Goal: Information Seeking & Learning: Learn about a topic

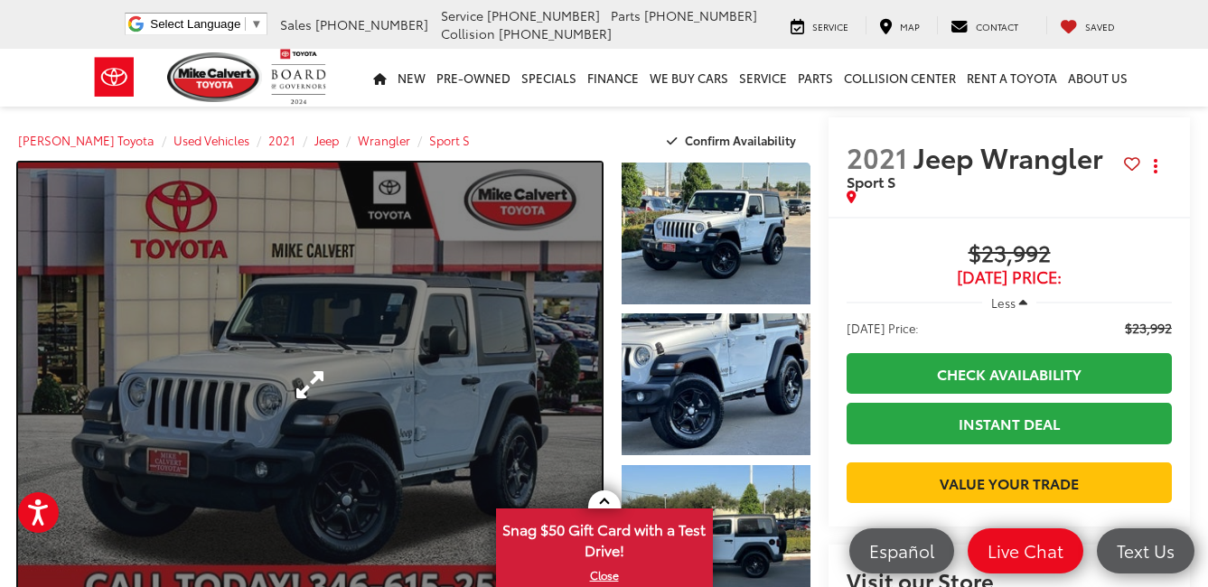
click at [445, 320] on link "Expand Photo 0" at bounding box center [310, 385] width 584 height 444
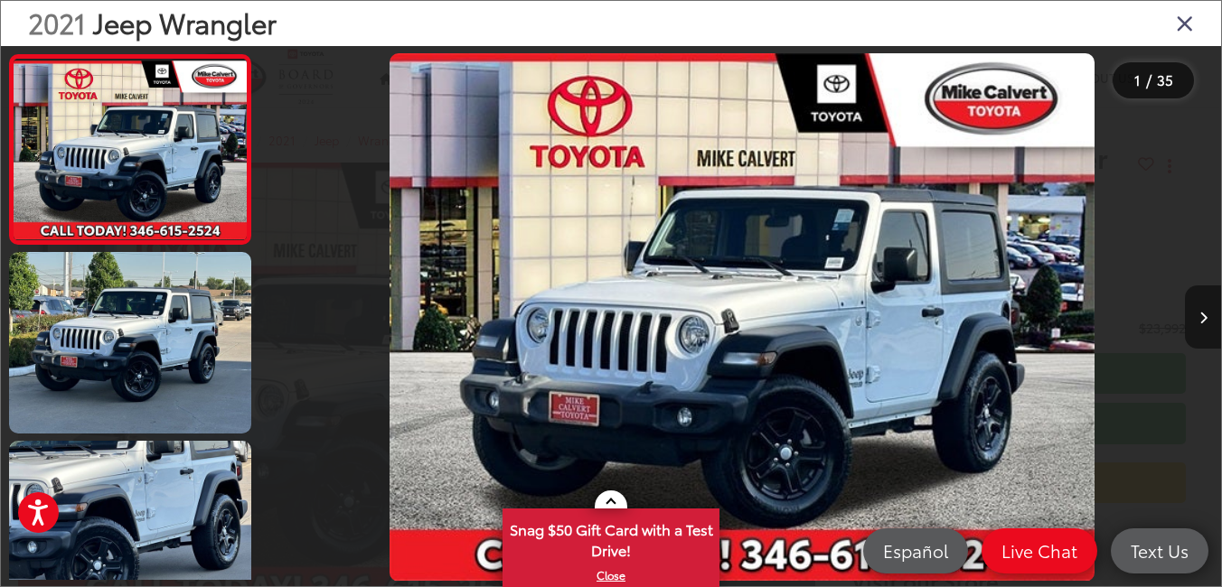
click at [1199, 315] on icon "Next image" at bounding box center [1203, 318] width 8 height 13
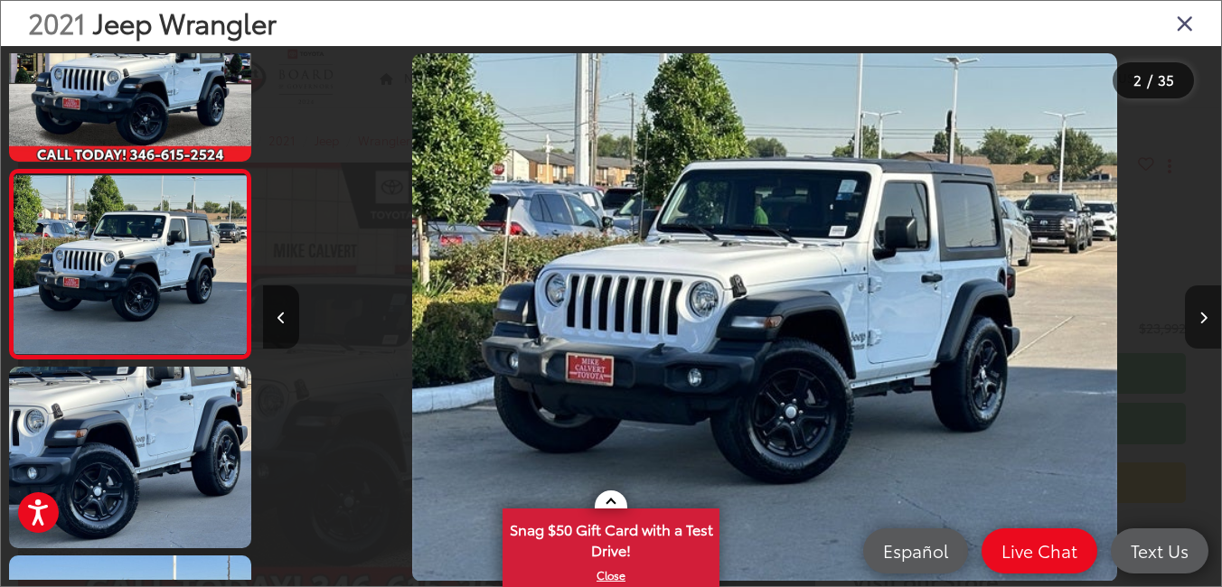
scroll to position [0, 958]
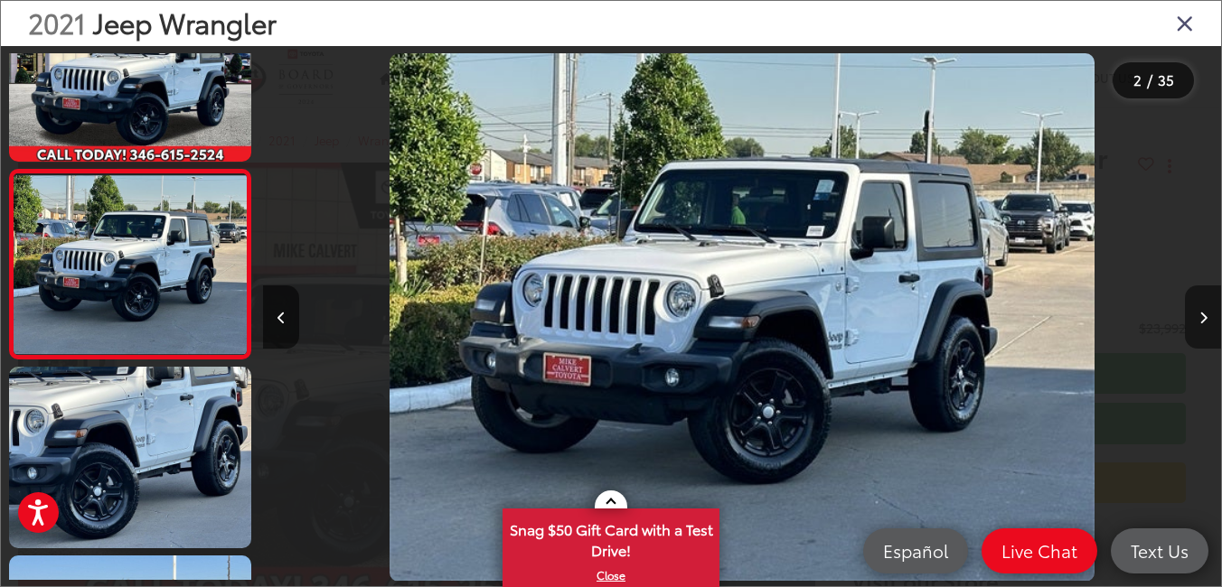
click at [1199, 315] on icon "Next image" at bounding box center [1203, 318] width 8 height 13
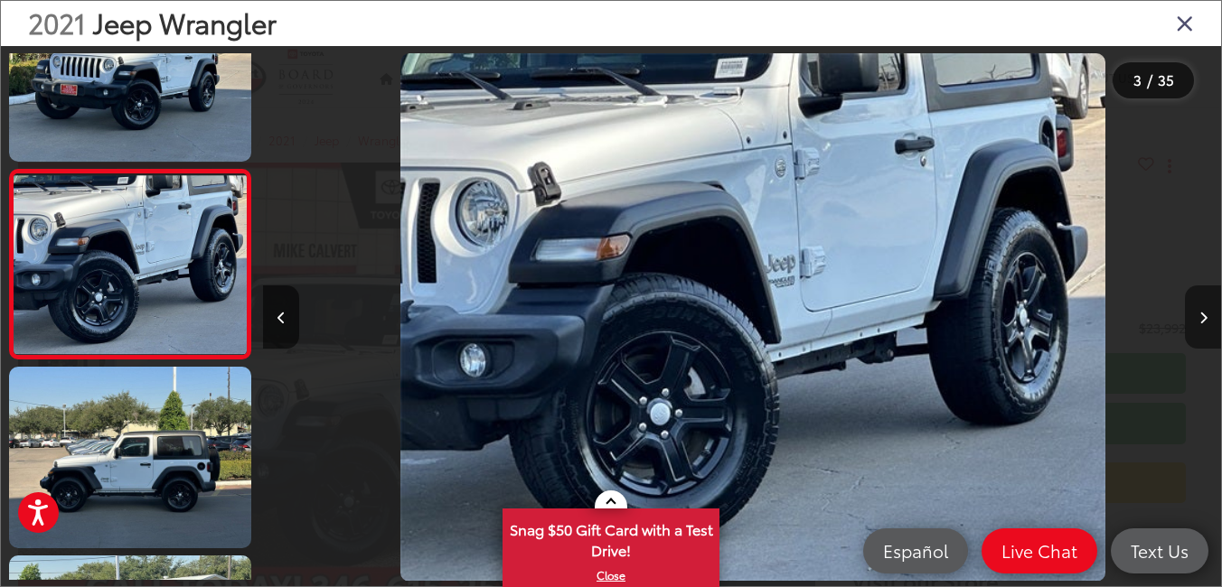
scroll to position [0, 1916]
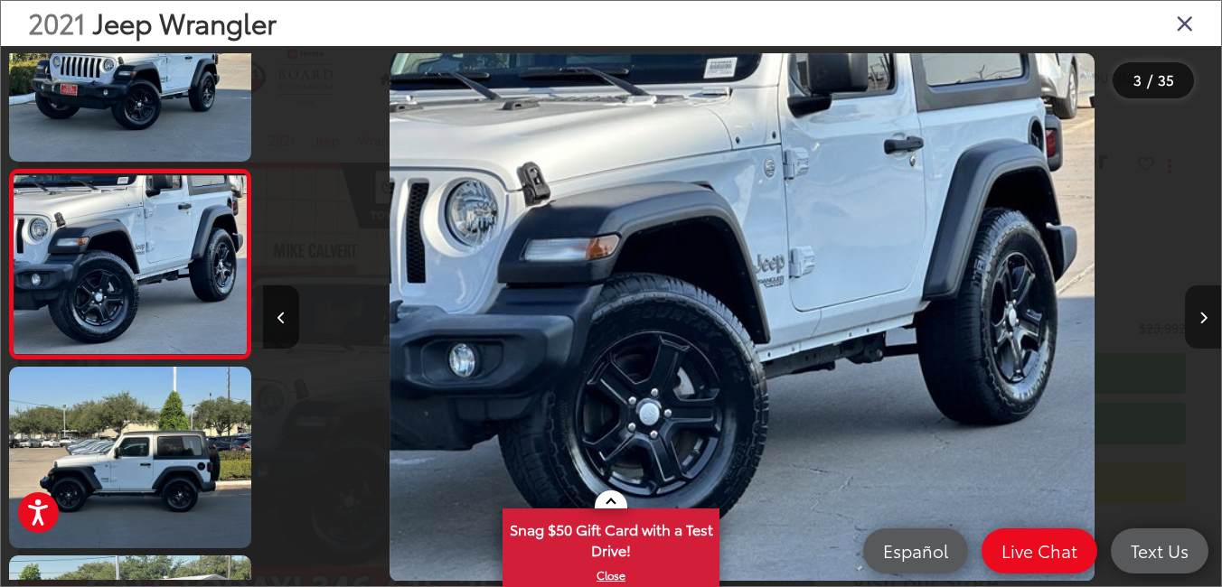
click at [1199, 315] on icon "Next image" at bounding box center [1203, 318] width 8 height 13
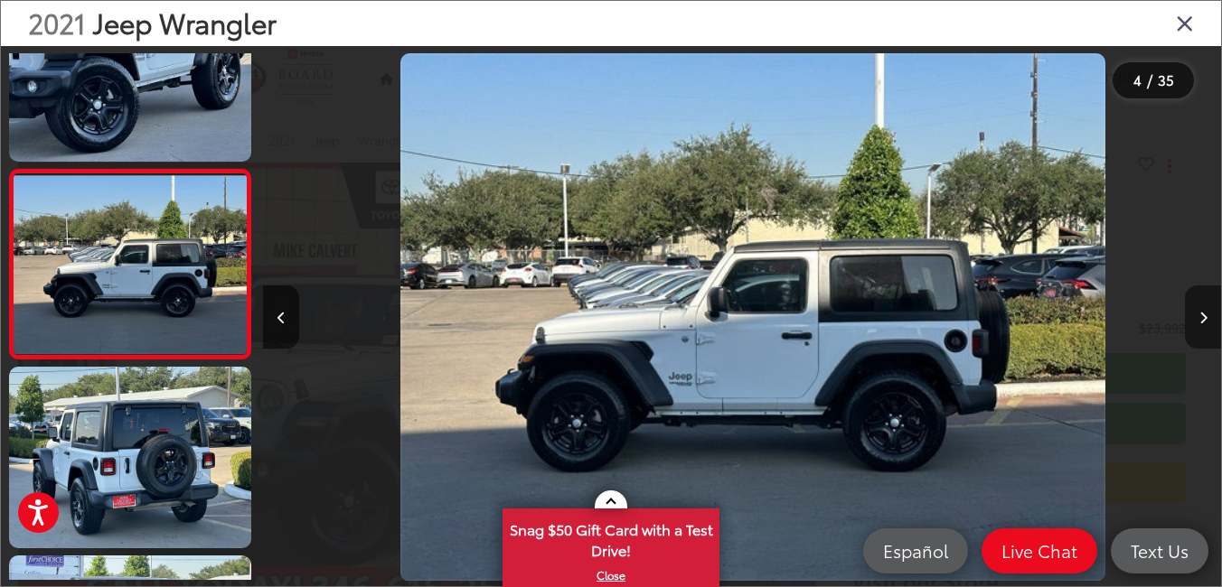
scroll to position [0, 2873]
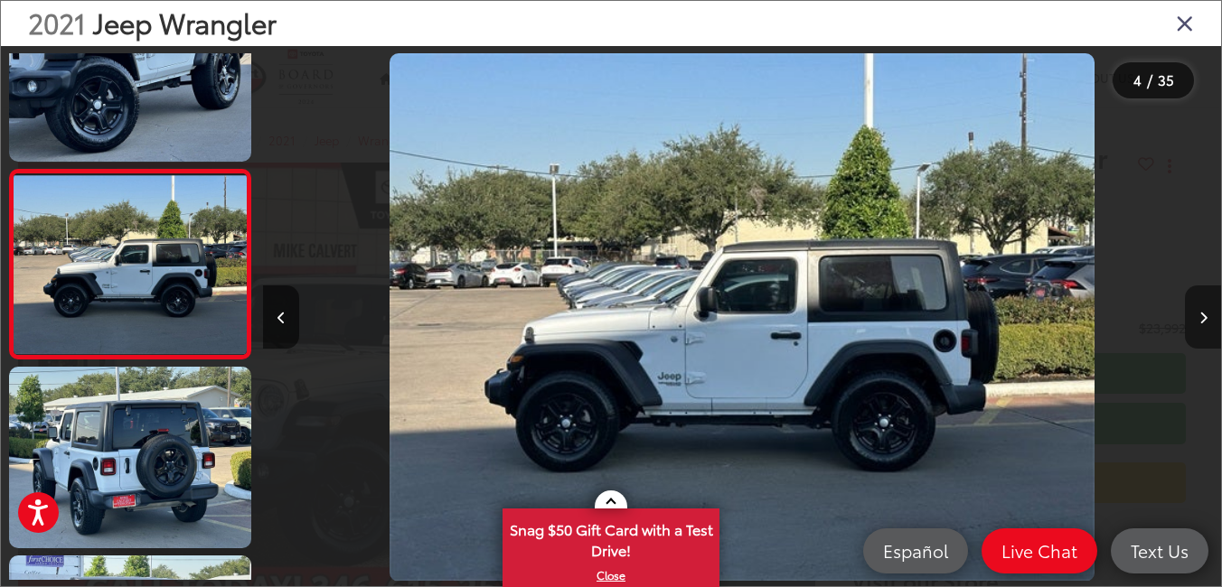
click at [1199, 315] on icon "Next image" at bounding box center [1203, 318] width 8 height 13
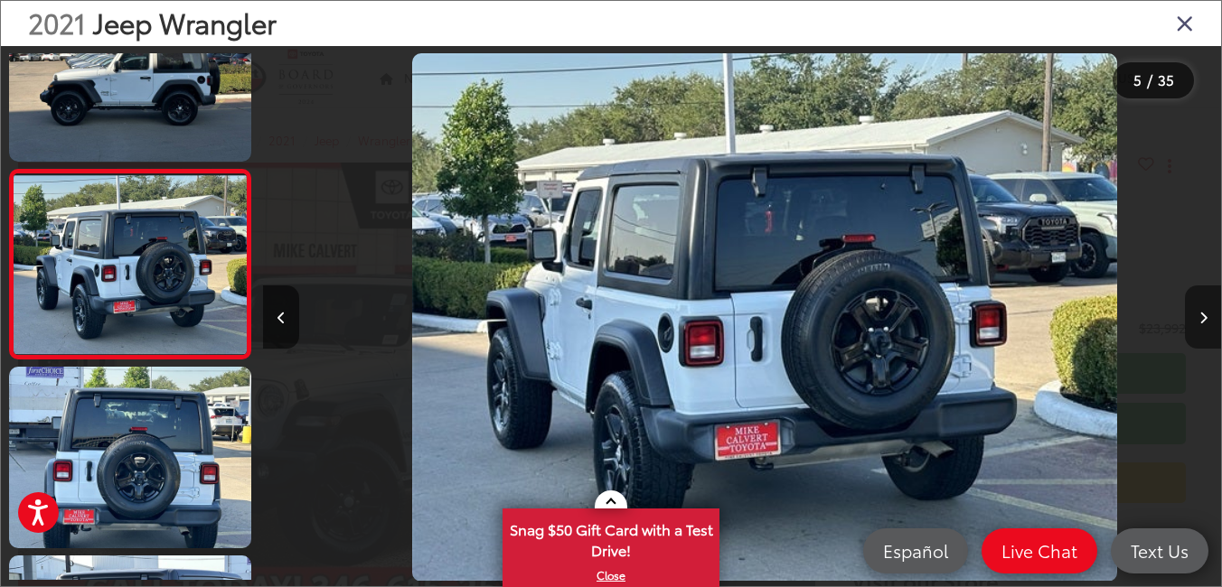
scroll to position [0, 3831]
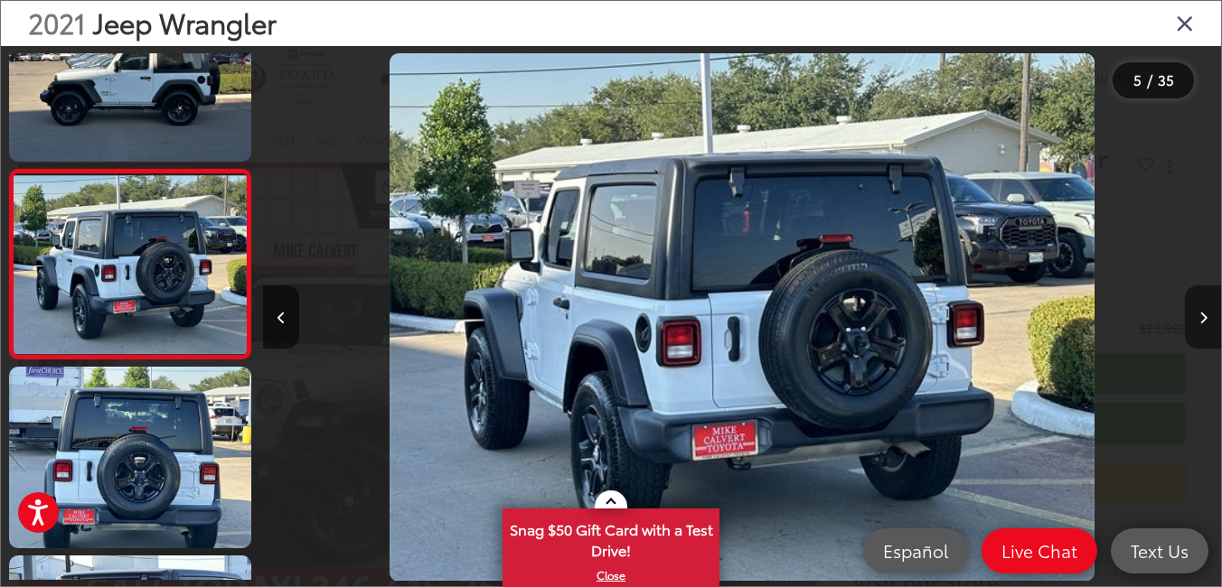
click at [1199, 315] on icon "Next image" at bounding box center [1203, 318] width 8 height 13
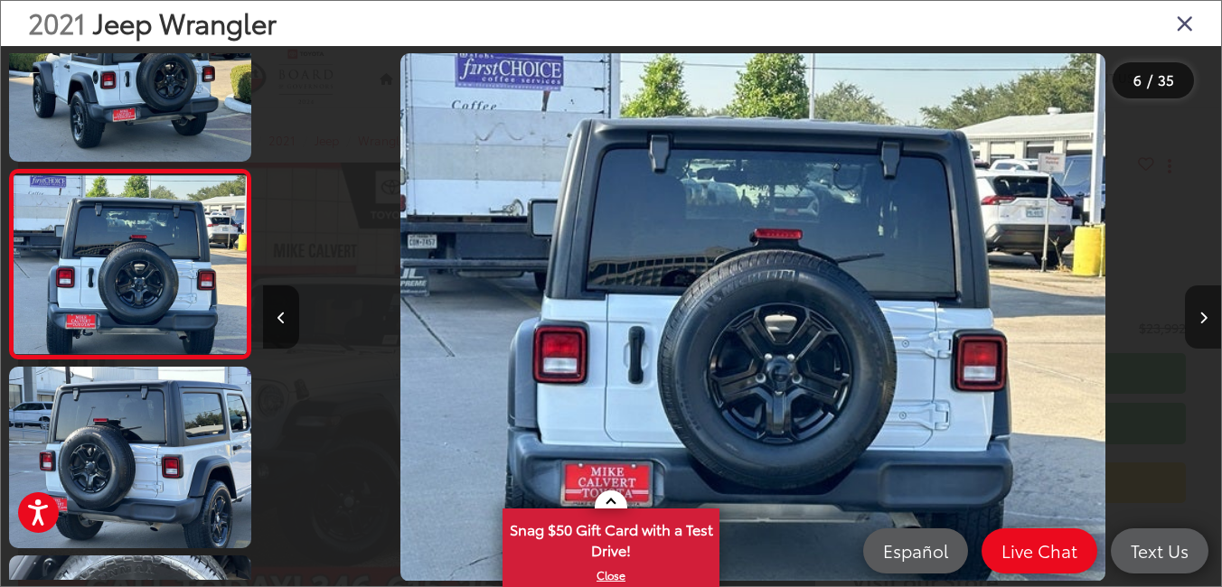
scroll to position [0, 4789]
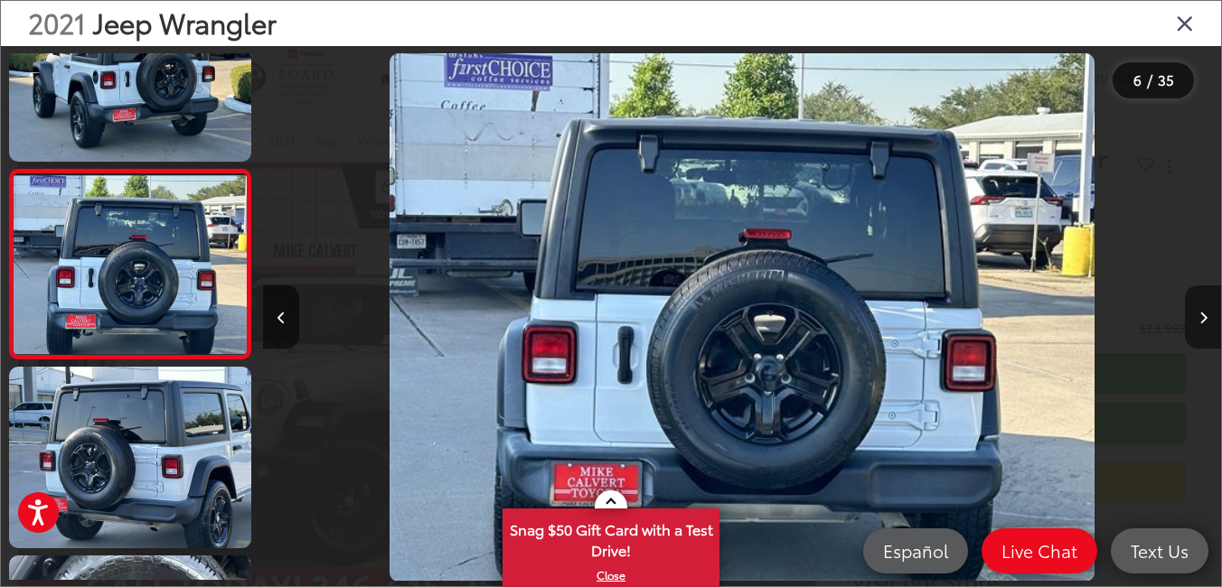
click at [1199, 315] on icon "Next image" at bounding box center [1203, 318] width 8 height 13
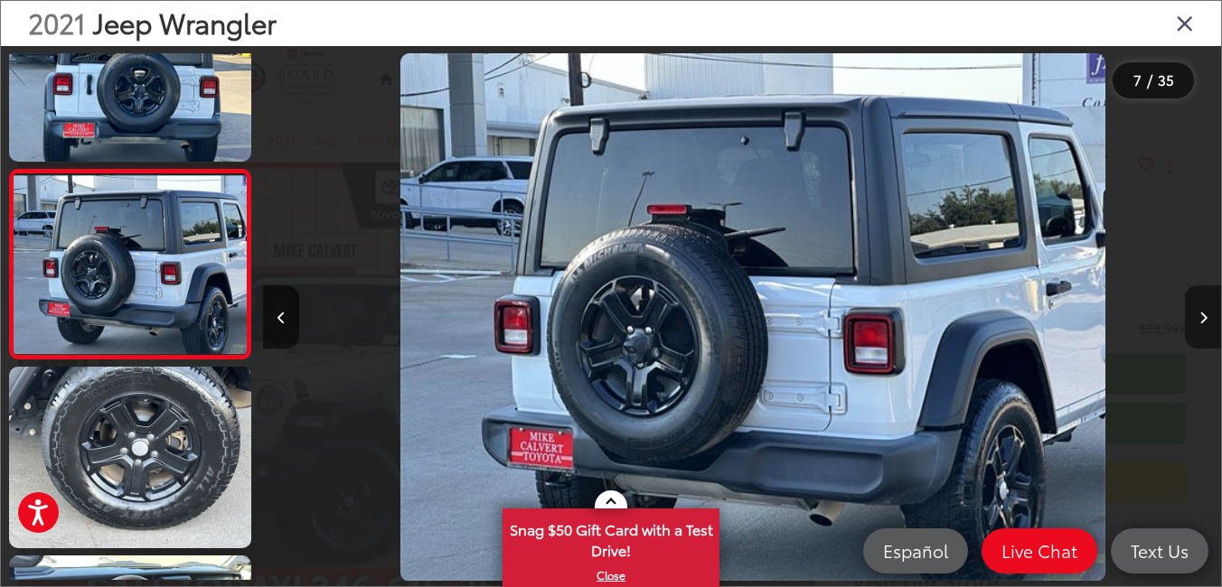
scroll to position [0, 5747]
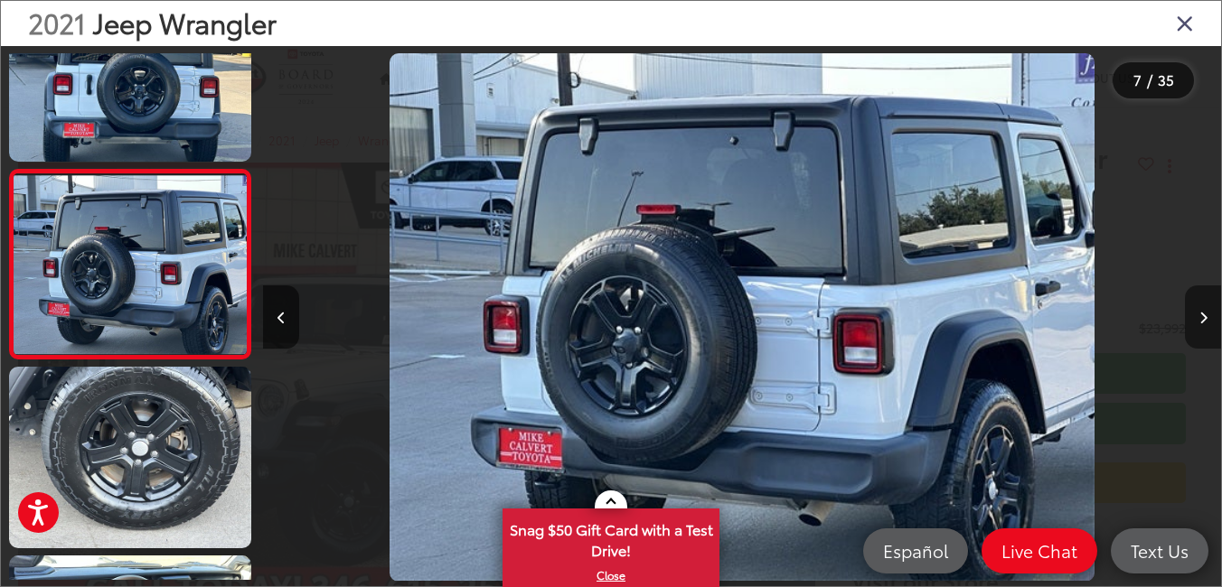
click at [1199, 315] on icon "Next image" at bounding box center [1203, 318] width 8 height 13
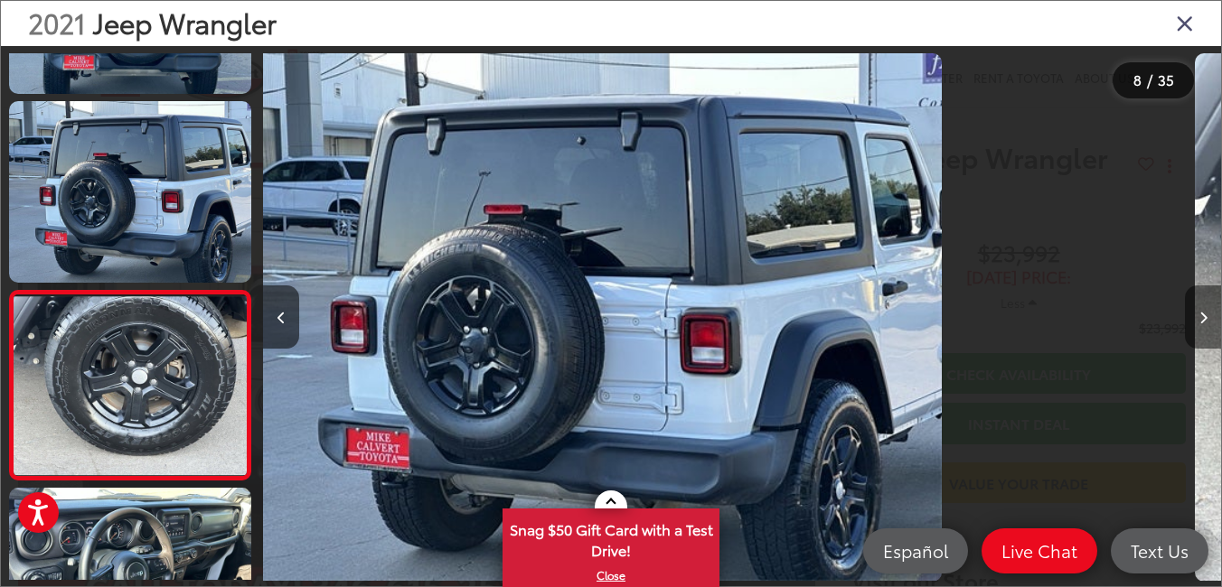
scroll to position [0, 0]
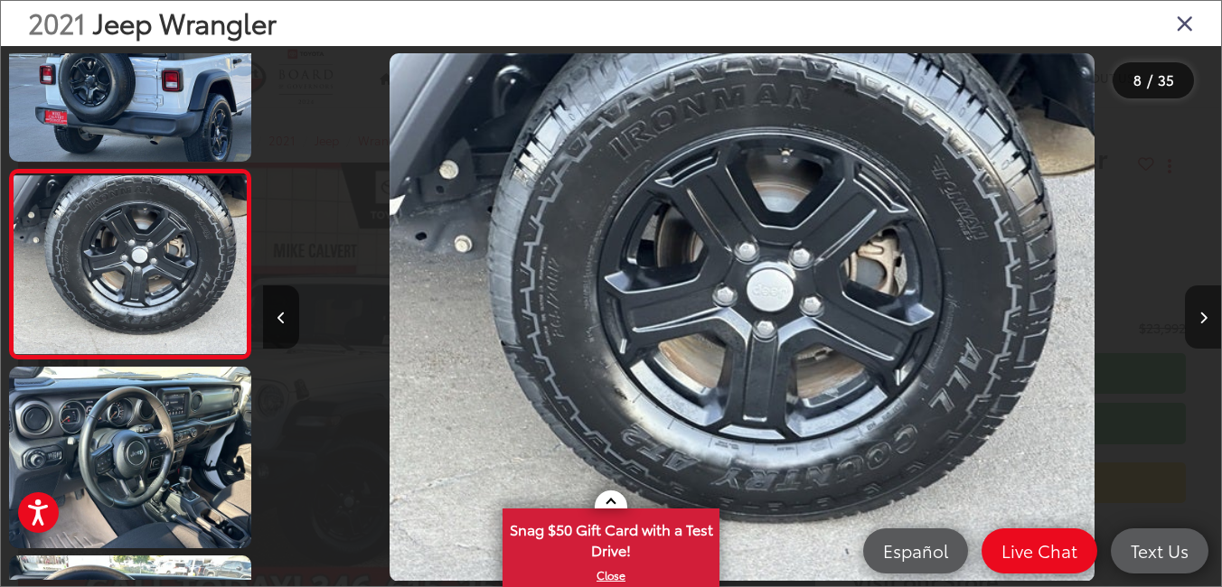
click at [1199, 315] on icon "Next image" at bounding box center [1203, 318] width 8 height 13
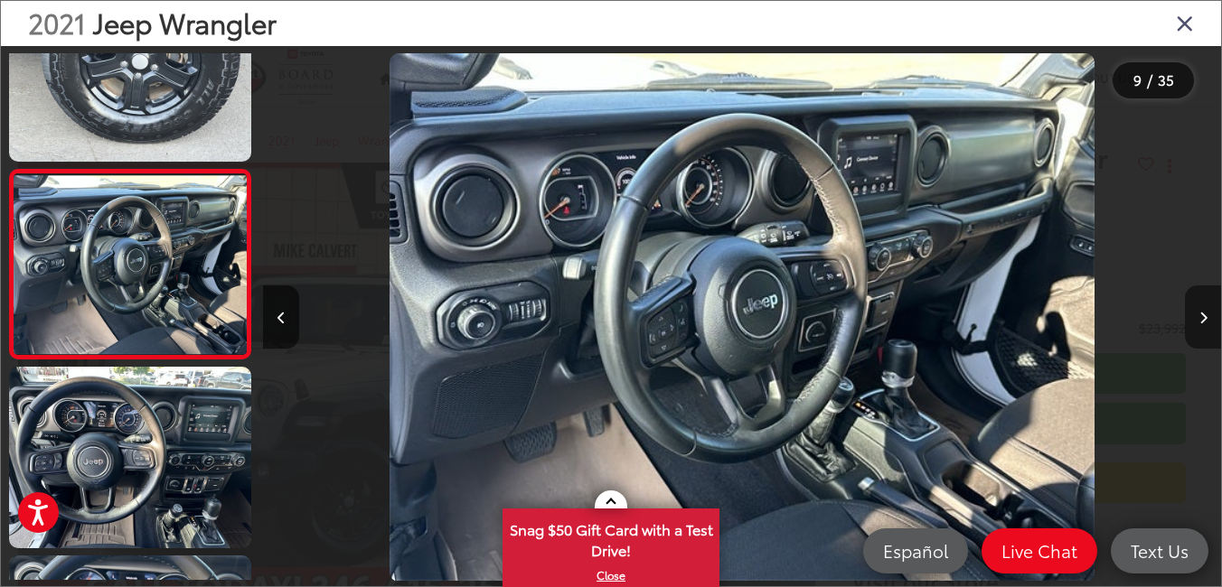
click at [1199, 315] on icon "Next image" at bounding box center [1203, 318] width 8 height 13
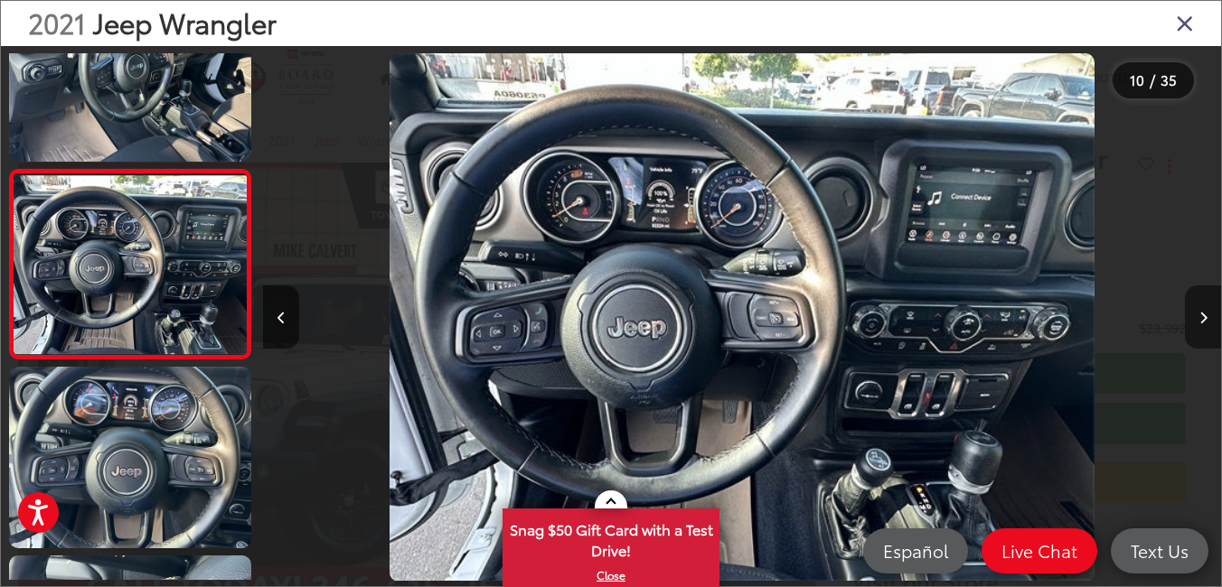
click at [1199, 315] on icon "Next image" at bounding box center [1203, 318] width 8 height 13
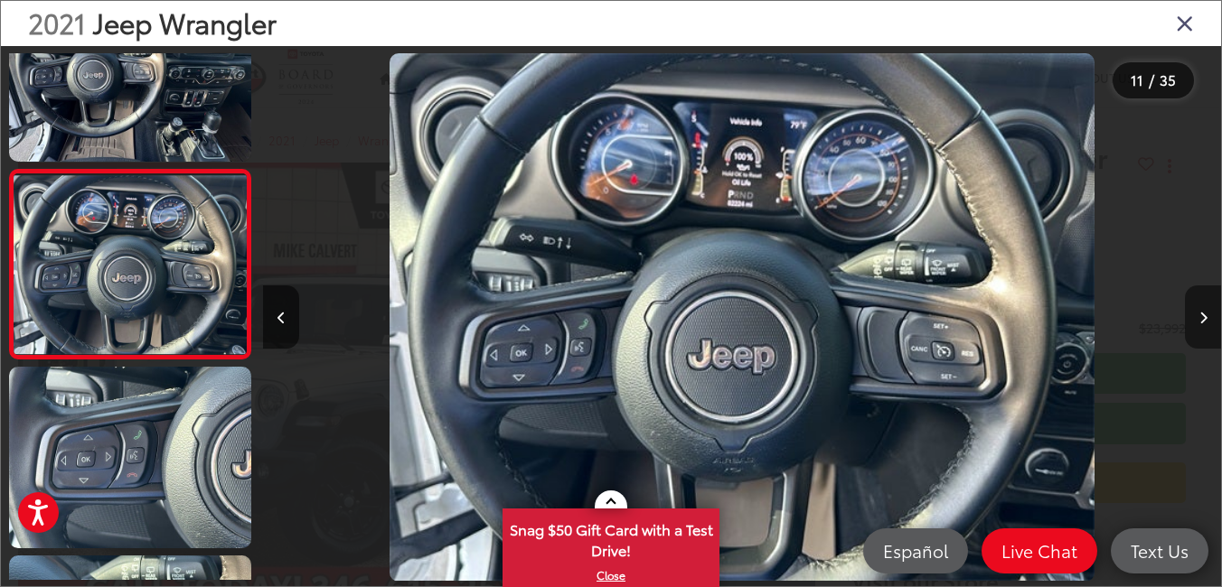
click at [1199, 315] on icon "Next image" at bounding box center [1203, 318] width 8 height 13
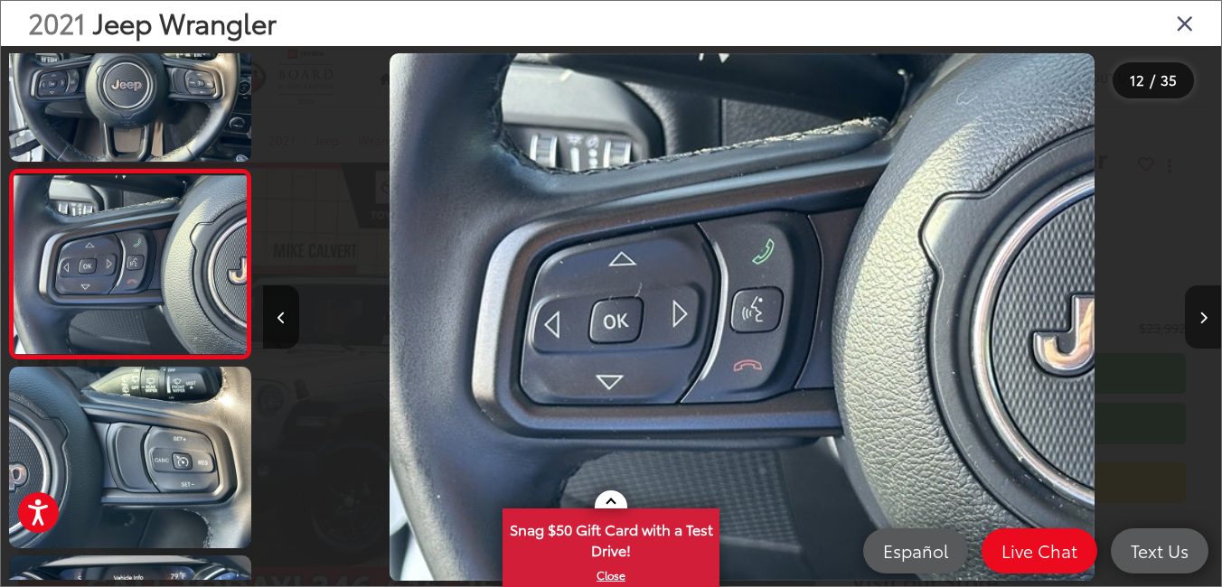
click at [1199, 315] on icon "Next image" at bounding box center [1203, 318] width 8 height 13
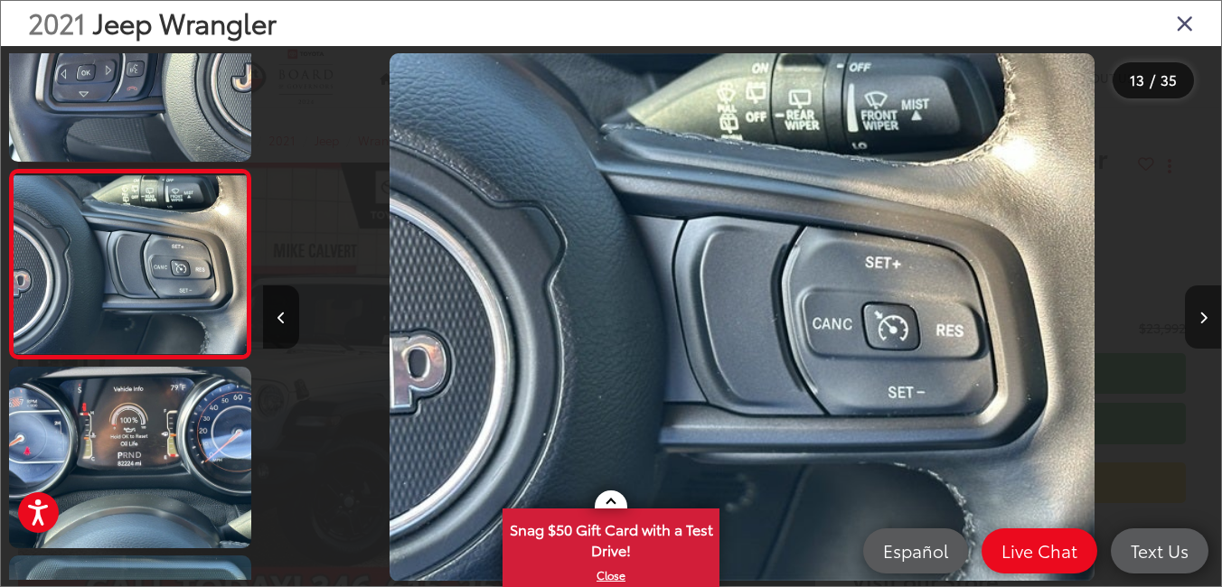
click at [1199, 315] on icon "Next image" at bounding box center [1203, 318] width 8 height 13
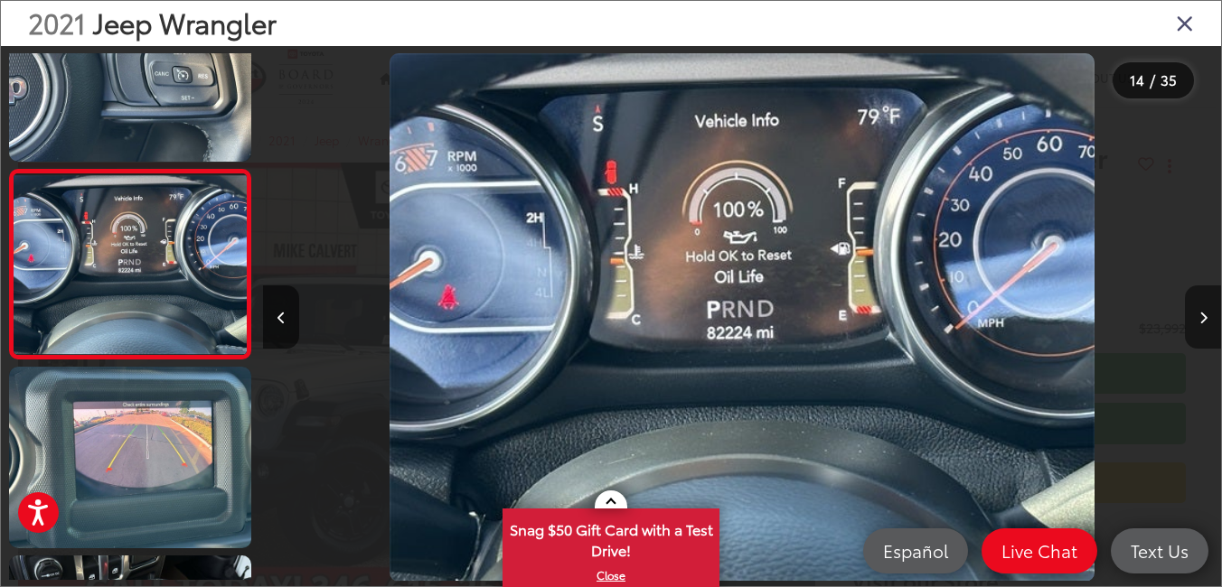
click at [1199, 315] on icon "Next image" at bounding box center [1203, 318] width 8 height 13
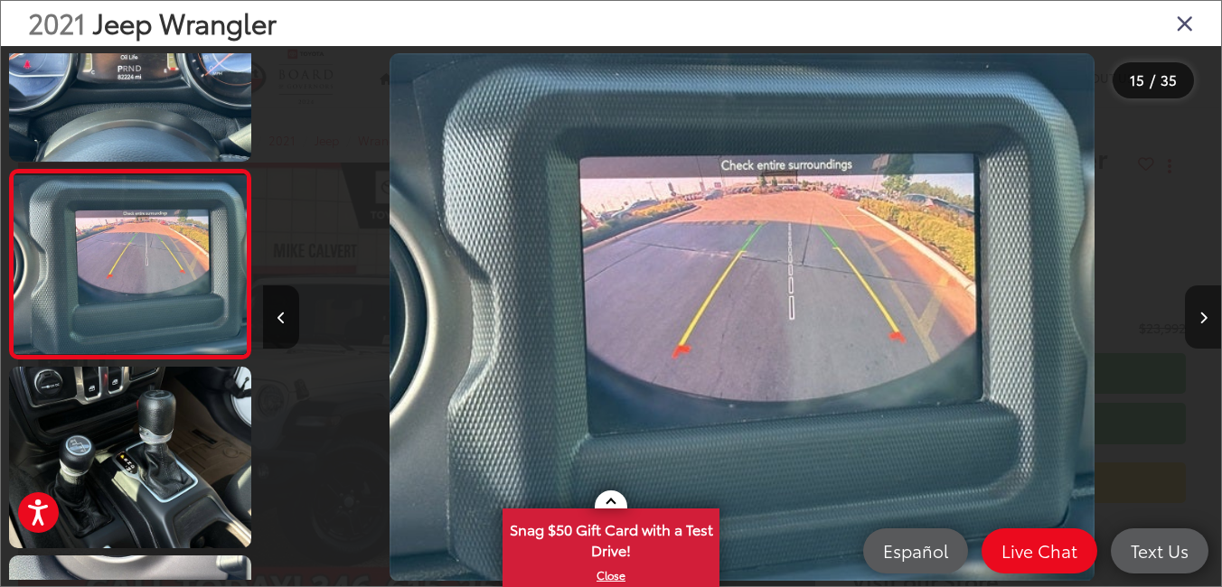
click at [1199, 315] on icon "Next image" at bounding box center [1203, 318] width 8 height 13
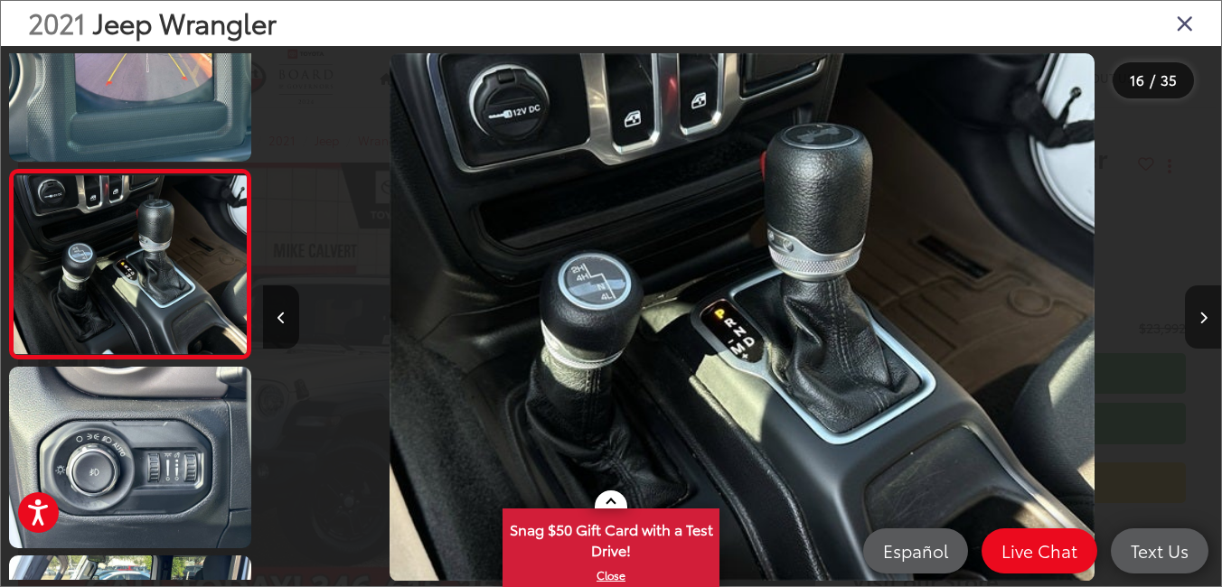
click at [1199, 315] on icon "Next image" at bounding box center [1203, 318] width 8 height 13
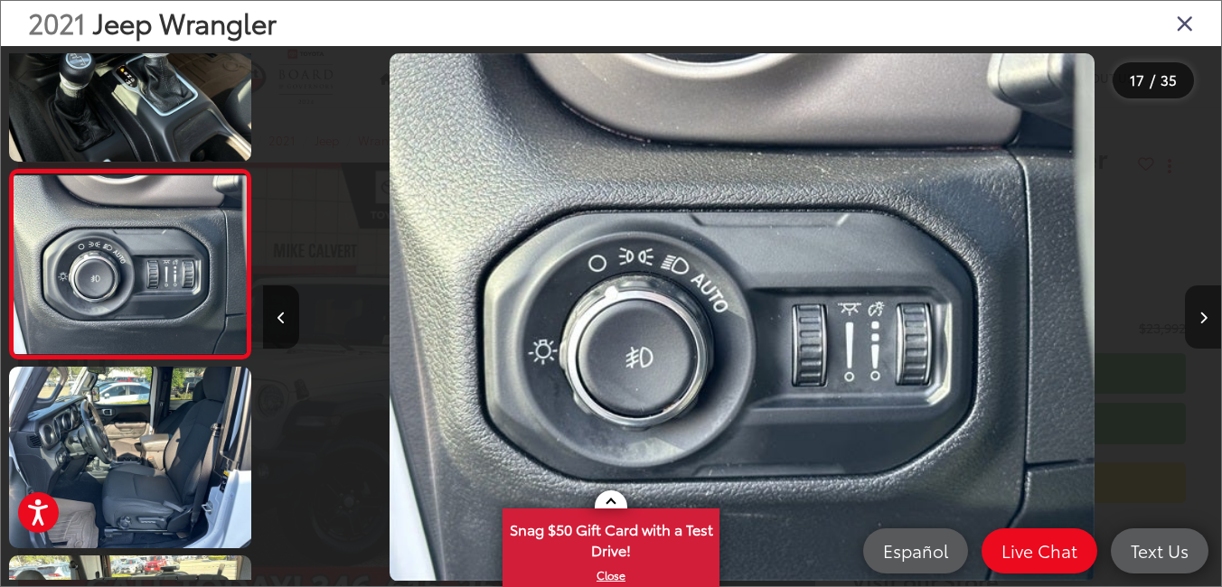
click at [1199, 315] on icon "Next image" at bounding box center [1203, 318] width 8 height 13
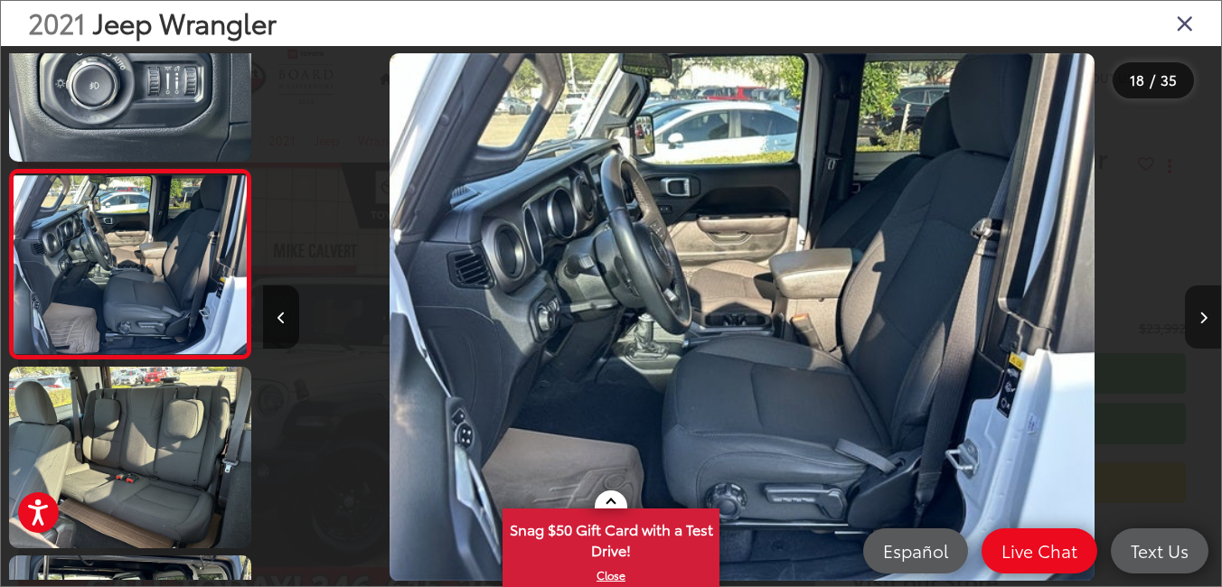
click at [1199, 315] on icon "Next image" at bounding box center [1203, 318] width 8 height 13
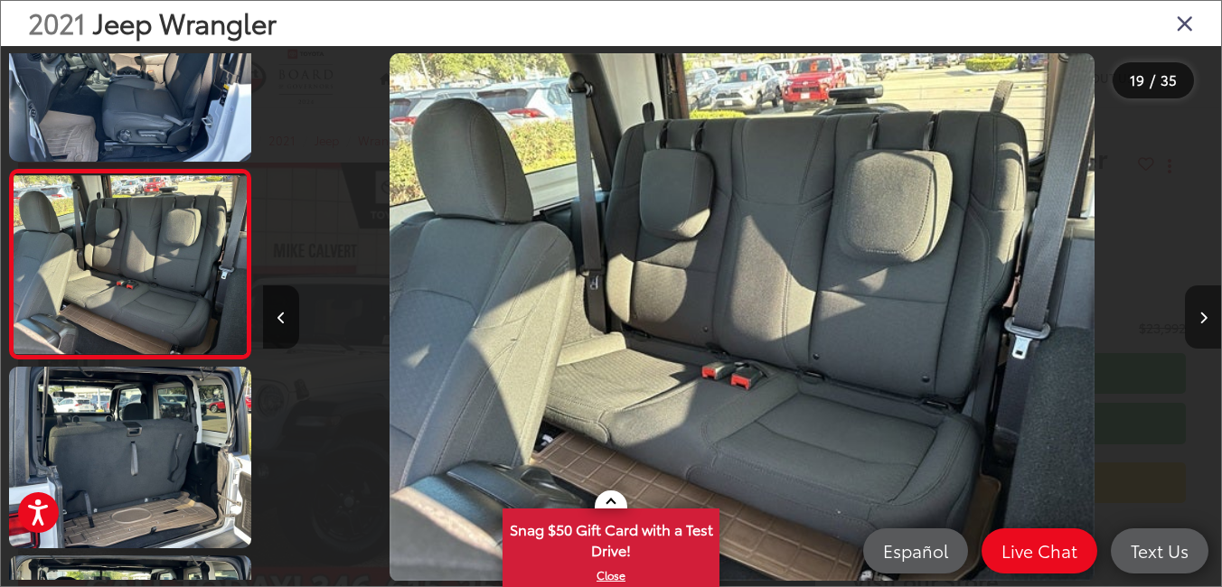
click at [1199, 315] on icon "Next image" at bounding box center [1203, 318] width 8 height 13
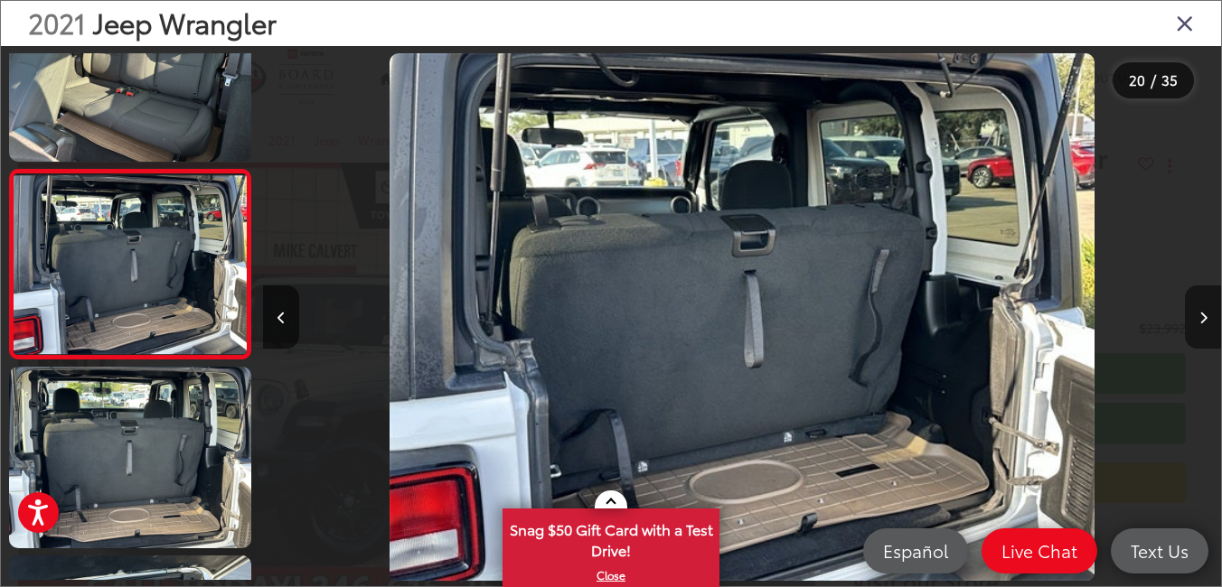
click at [1199, 315] on icon "Next image" at bounding box center [1203, 318] width 8 height 13
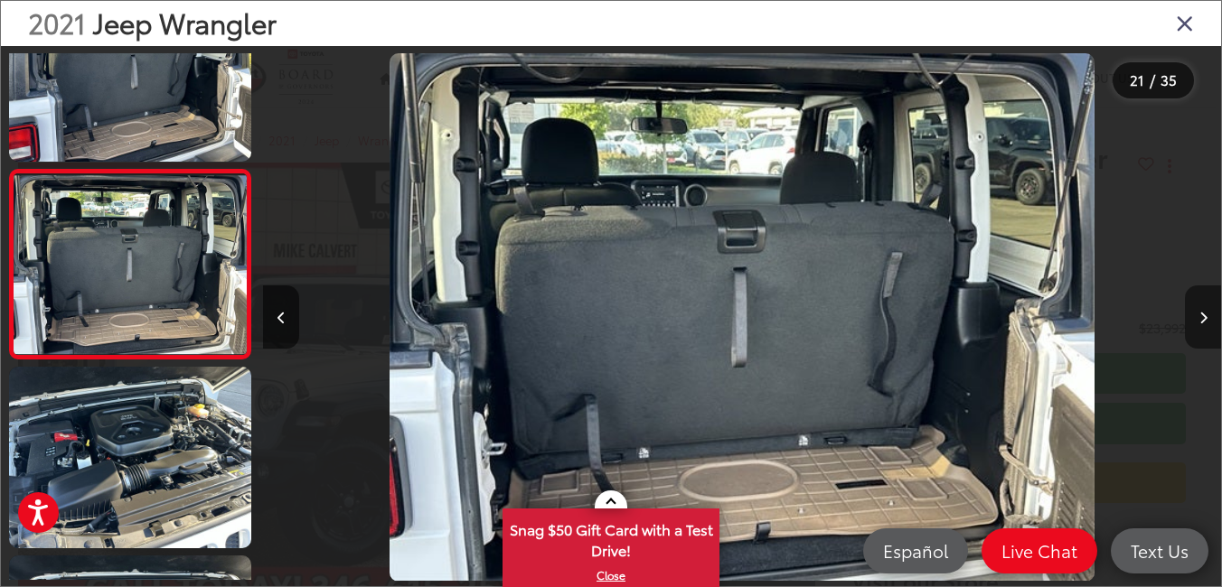
click at [1199, 315] on icon "Next image" at bounding box center [1203, 318] width 8 height 13
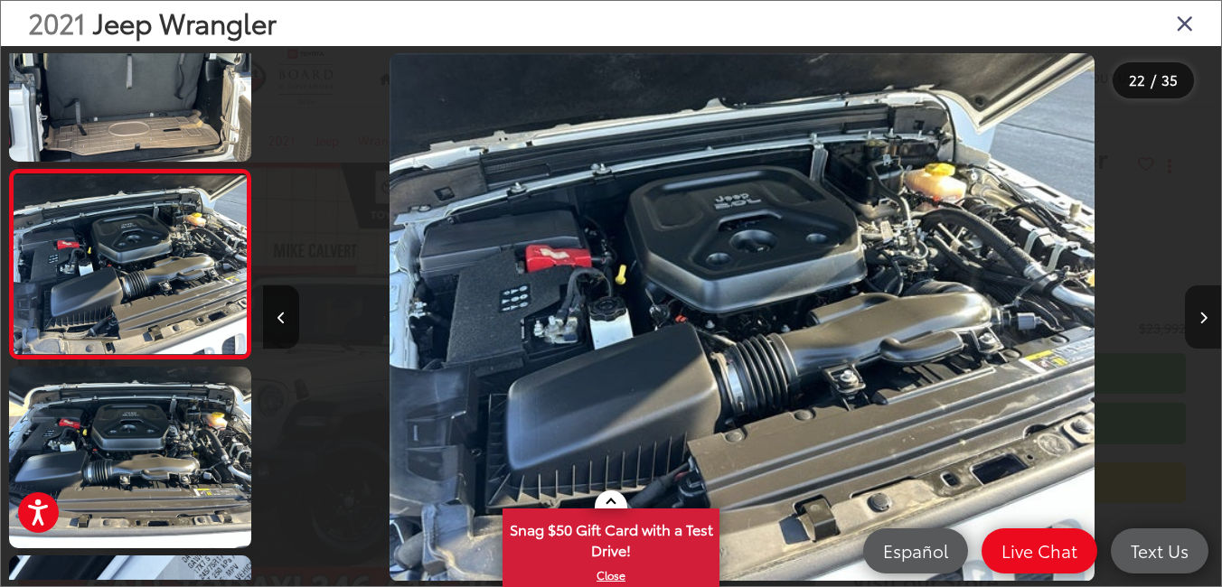
click at [1207, 314] on button "Next image" at bounding box center [1203, 317] width 36 height 63
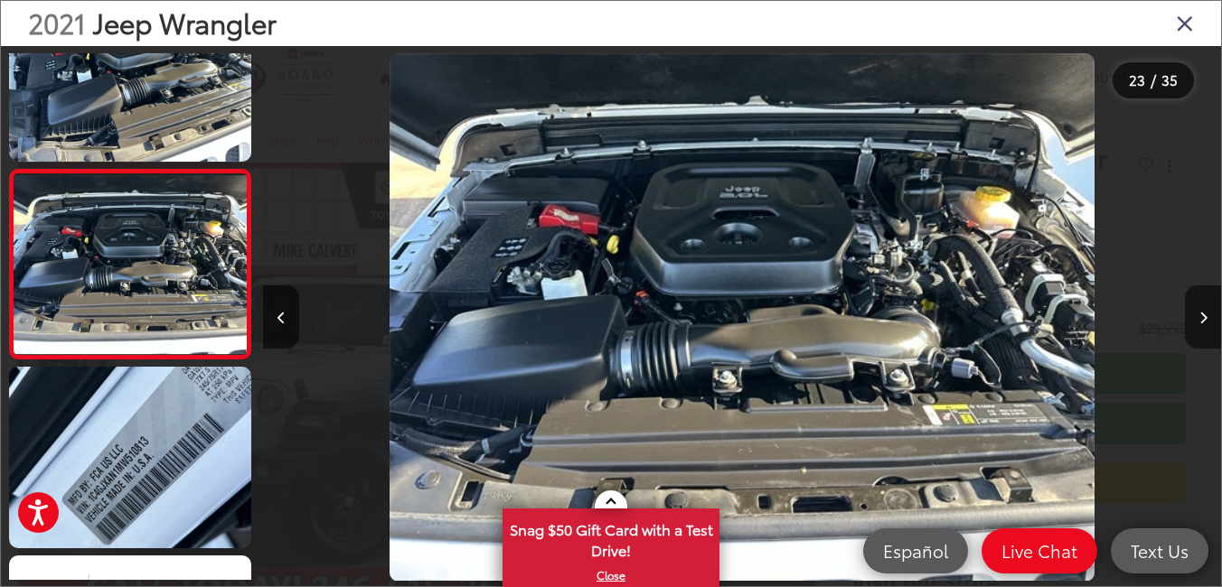
click at [1193, 18] on icon "Close gallery" at bounding box center [1185, 22] width 18 height 23
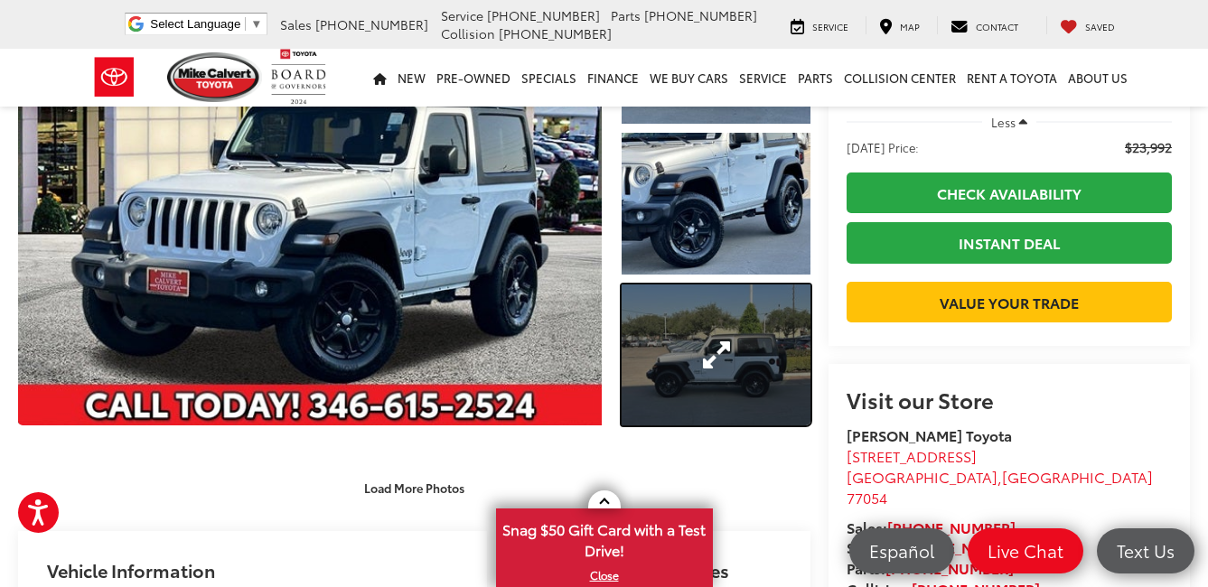
click at [659, 323] on link "Expand Photo 3" at bounding box center [716, 356] width 189 height 142
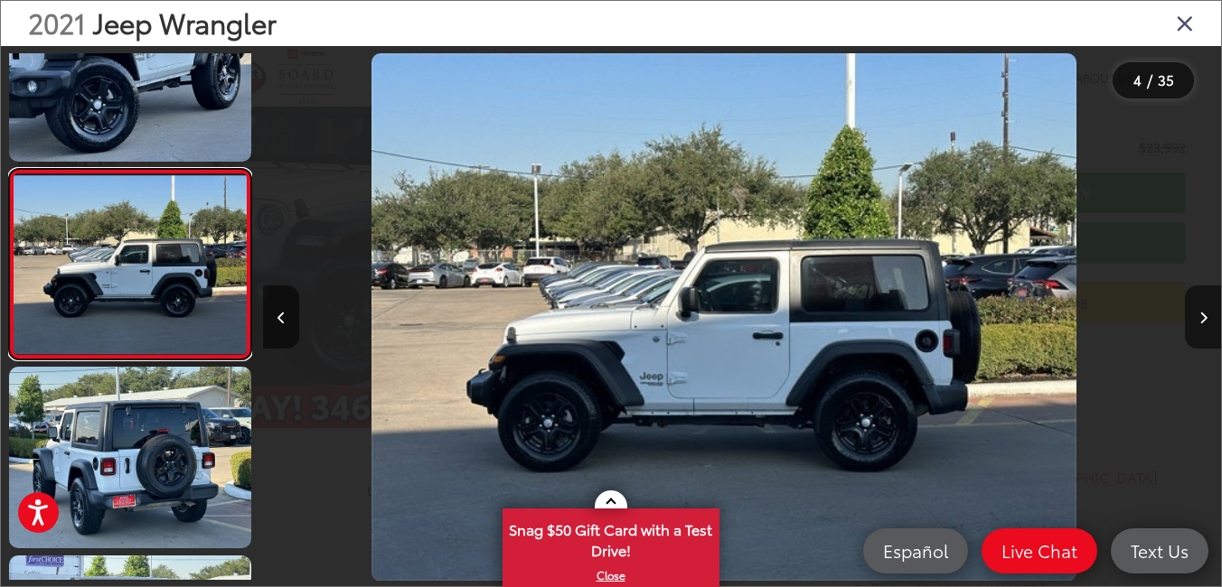
scroll to position [0, 2873]
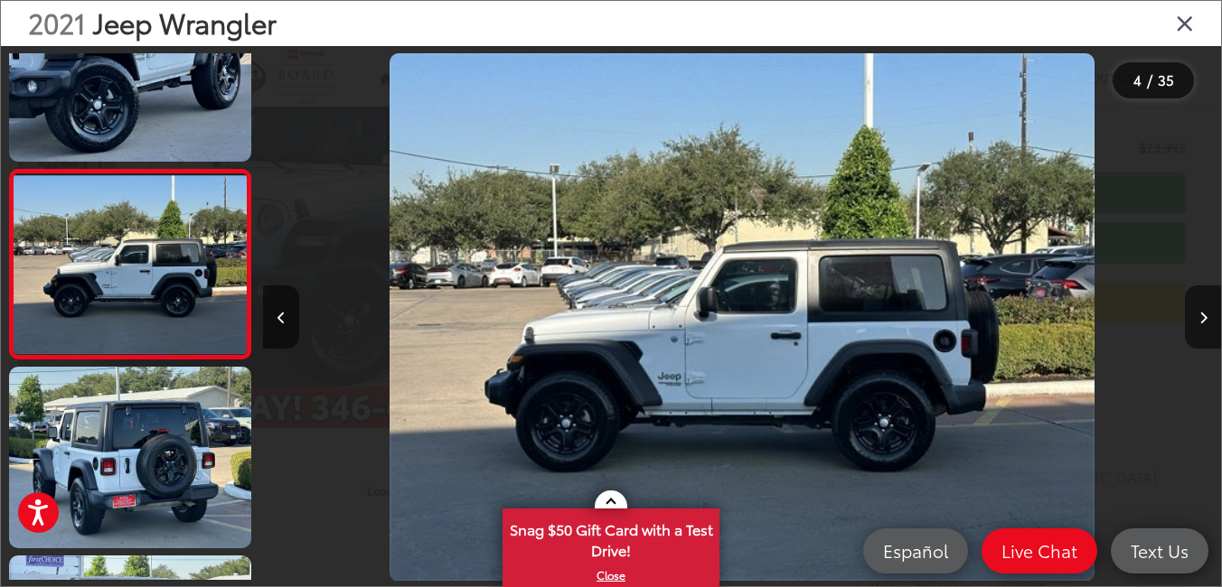
click at [720, 380] on img "2021 Jeep Wrangler Sport S 3" at bounding box center [741, 317] width 705 height 529
